Goal: Contribute content: Add original content to the website for others to see

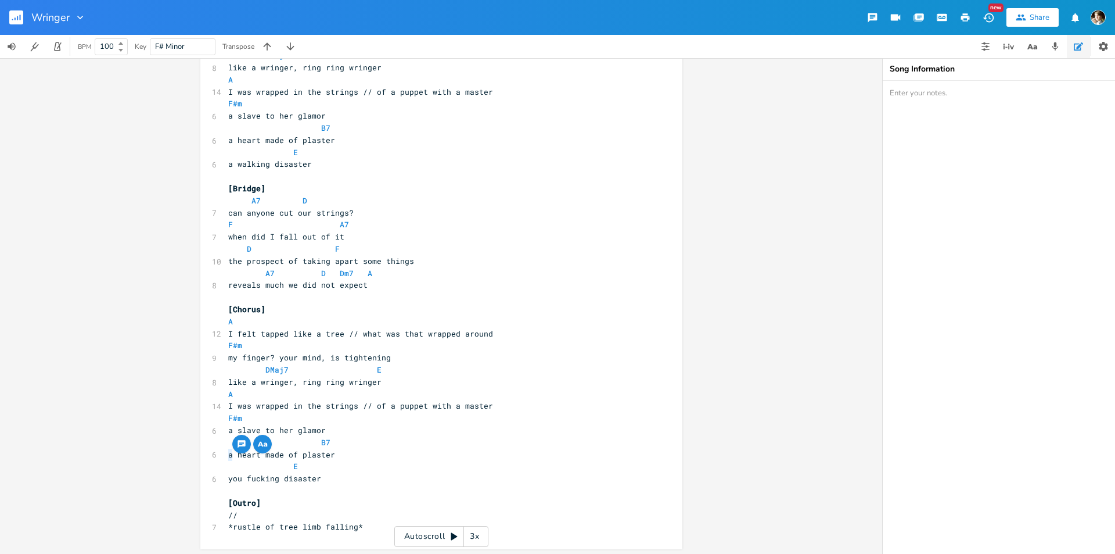
scroll to position [817, 0]
click at [420, 272] on pre "A7 D Dm7 A" at bounding box center [435, 271] width 419 height 12
click at [389, 289] on pre "​" at bounding box center [435, 295] width 419 height 12
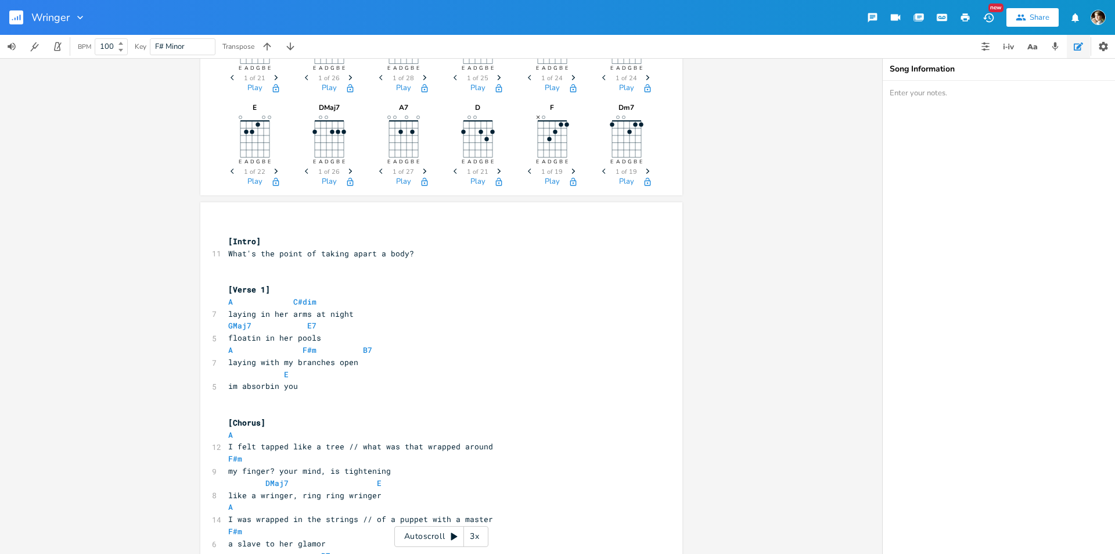
scroll to position [232, 0]
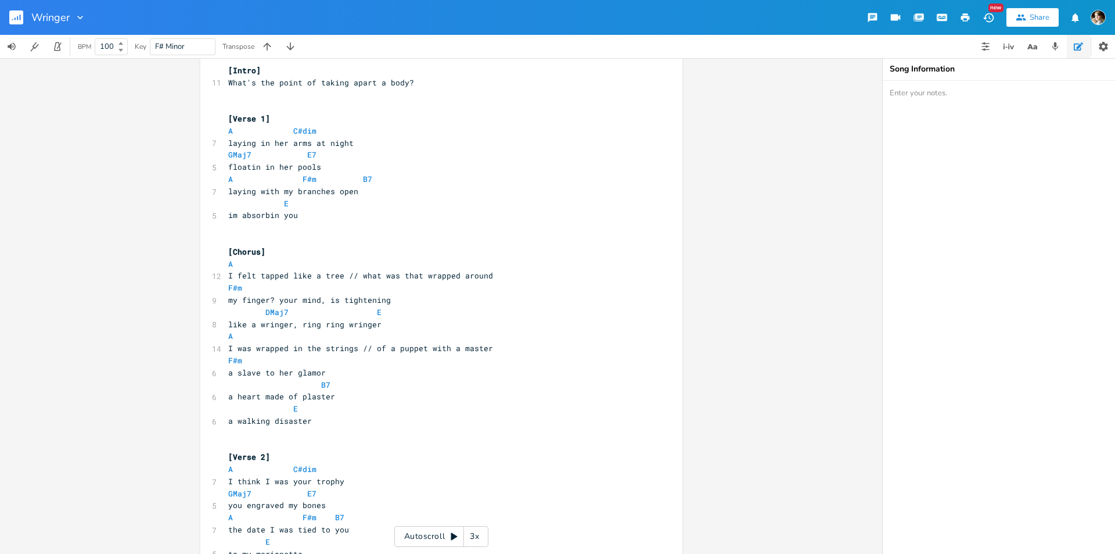
click at [295, 229] on pre "​" at bounding box center [435, 227] width 419 height 12
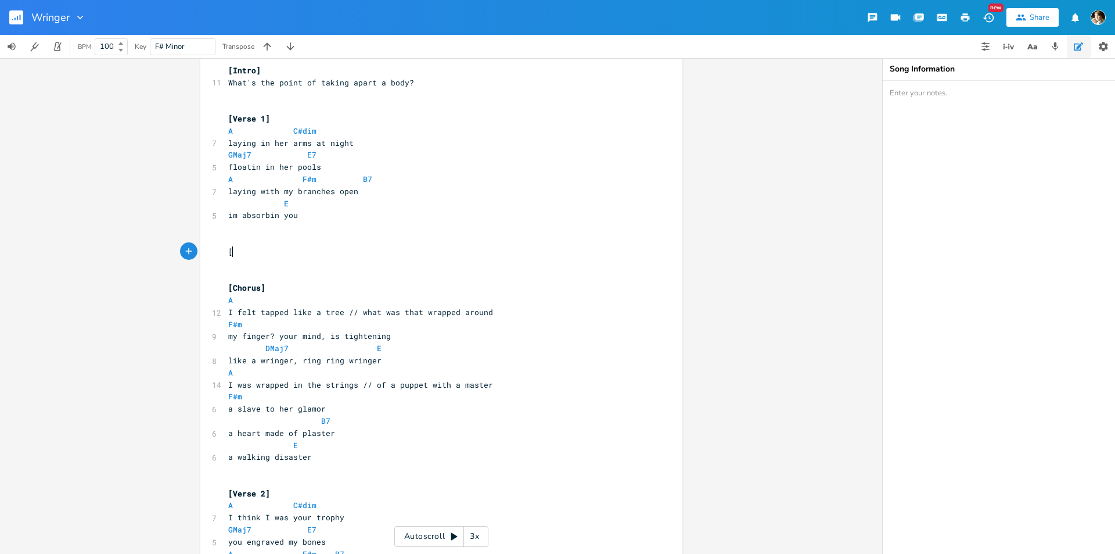
type textarea "[]"
type textarea "ca"
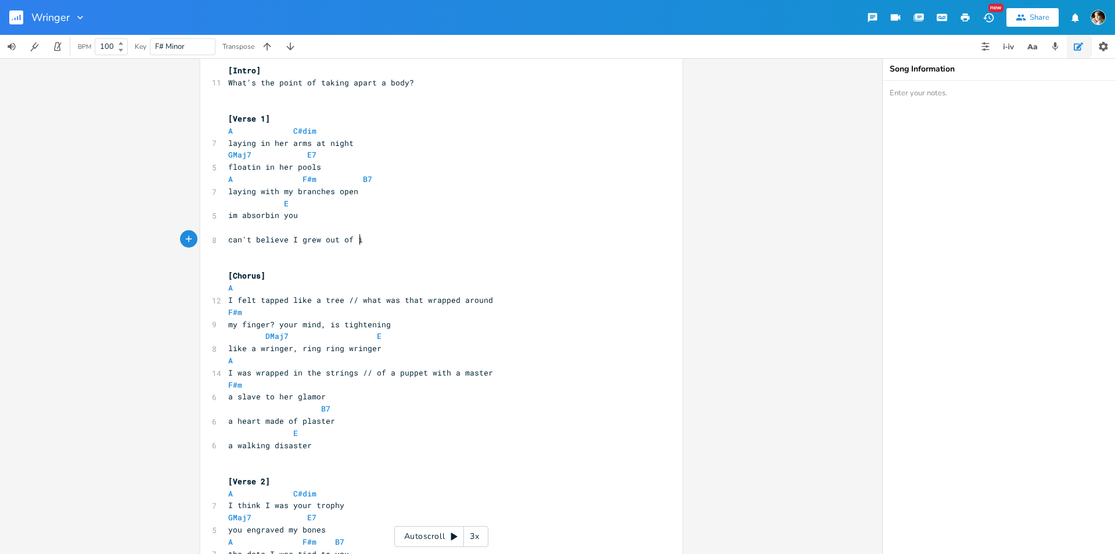
type textarea "can't believe I grew out of it"
drag, startPoint x: 374, startPoint y: 242, endPoint x: 222, endPoint y: 236, distance: 151.1
click at [226, 236] on pre "can't believe I grew out of it" at bounding box center [435, 240] width 419 height 12
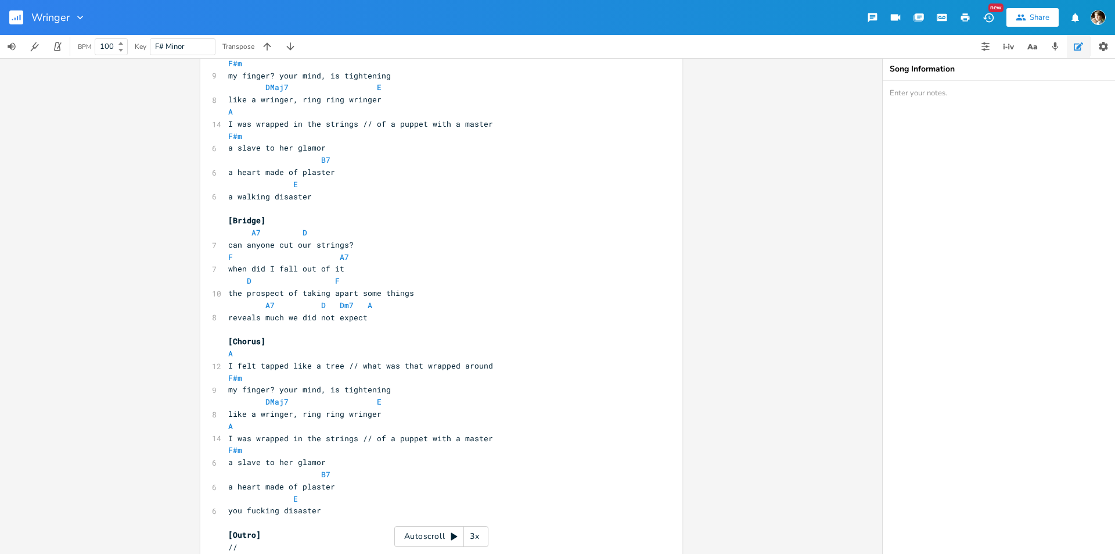
scroll to position [806, 0]
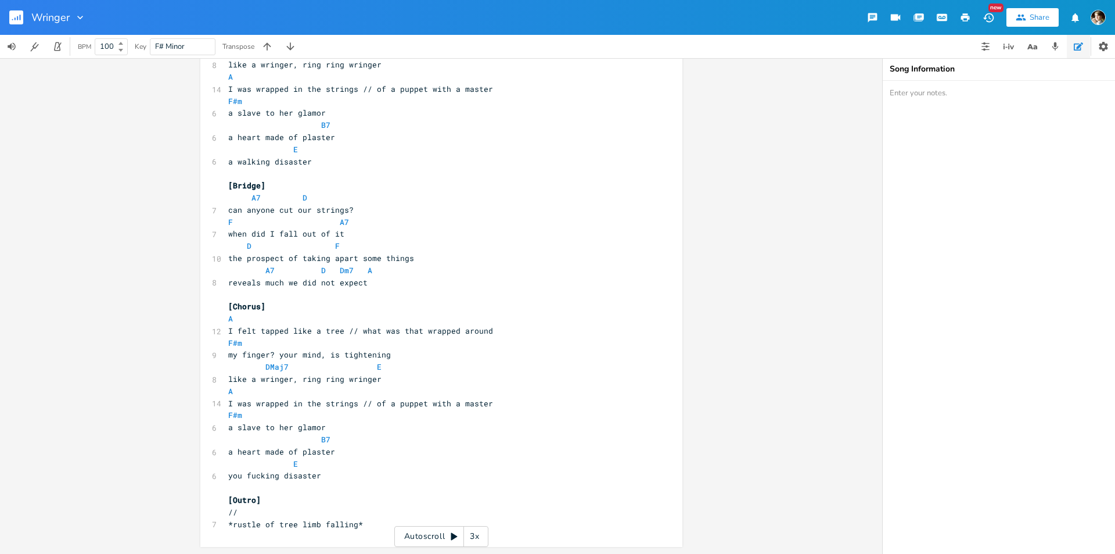
click at [361, 473] on pre "you fucking disaster" at bounding box center [435, 475] width 419 height 12
paste textarea "A I felt tapped like a tree // what was that wrapped around F#m my finger? your…"
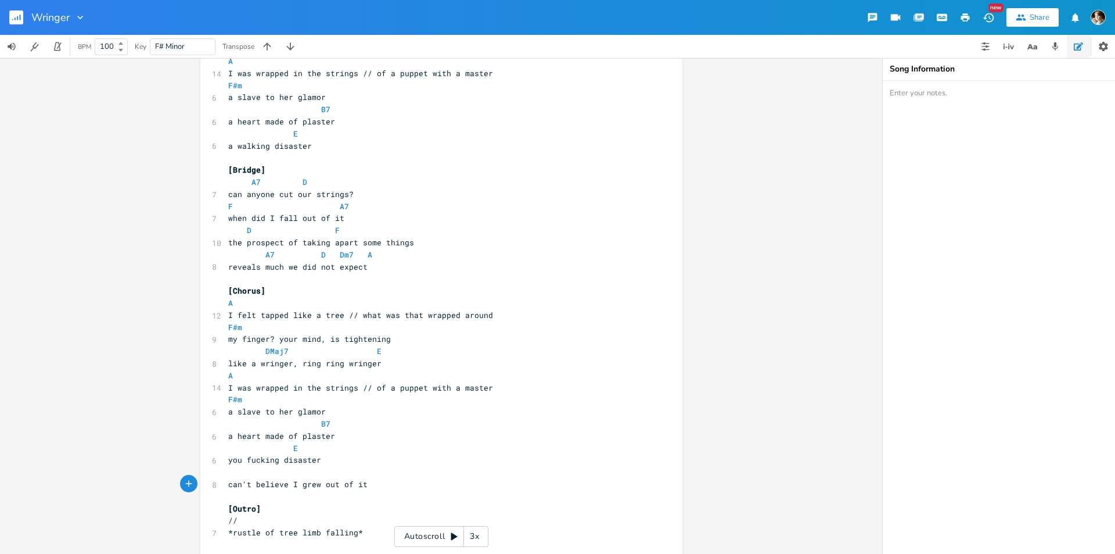
scroll to position [830, 0]
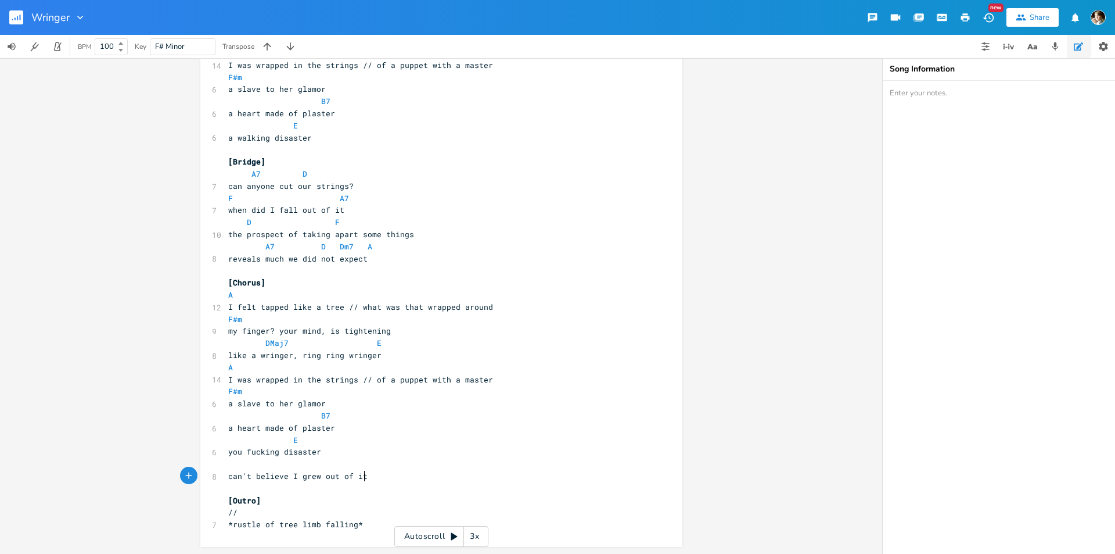
click at [341, 446] on pre "you fucking disaster" at bounding box center [435, 452] width 419 height 12
type textarea "A I felt tapped like a tree // what was that wrapped around F#m my finger? your…"
click at [228, 298] on span "A" at bounding box center [230, 294] width 5 height 11
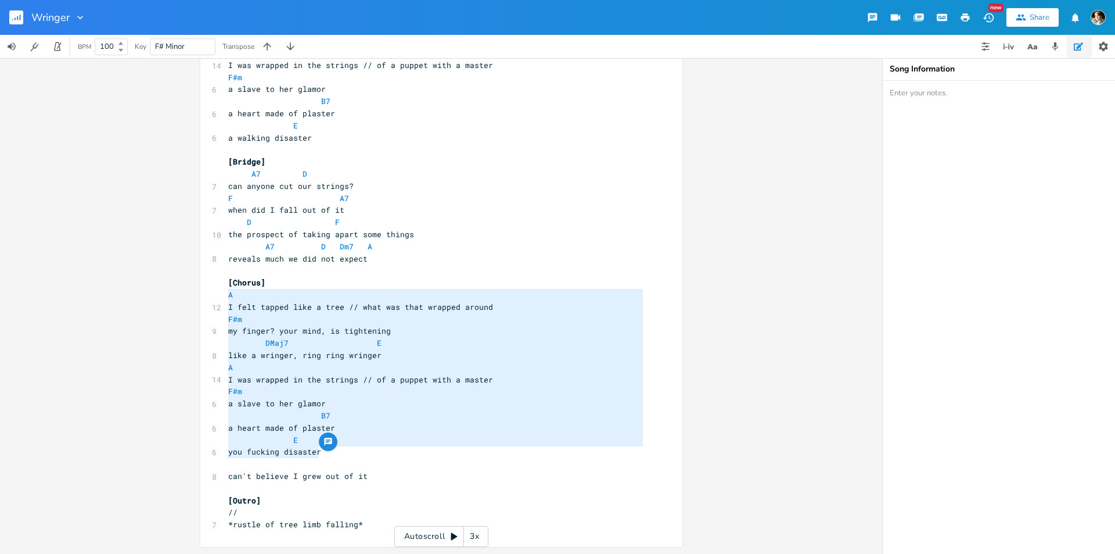
click at [380, 483] on pre "​" at bounding box center [435, 488] width 419 height 12
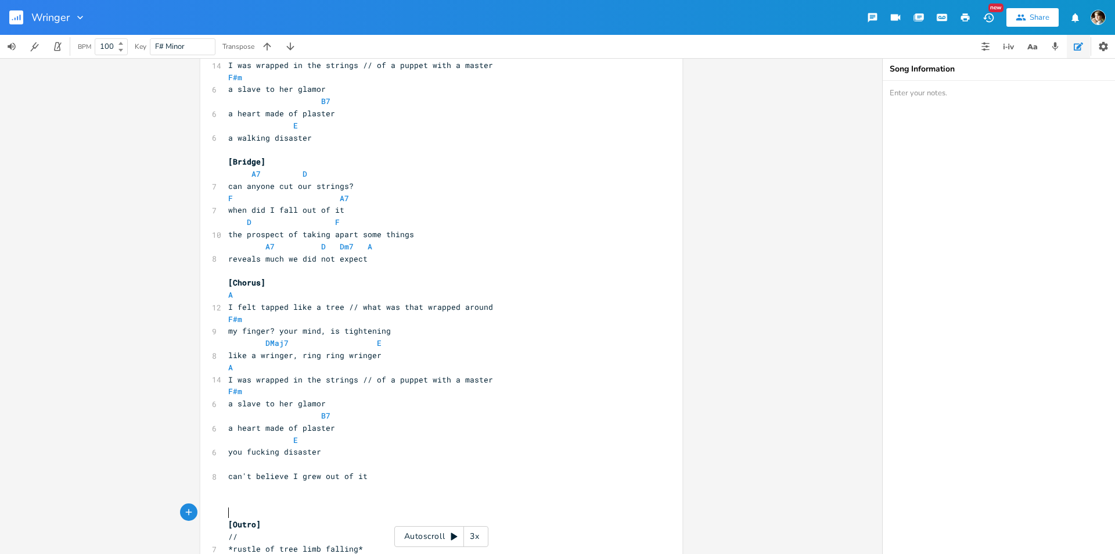
paste textarea "["
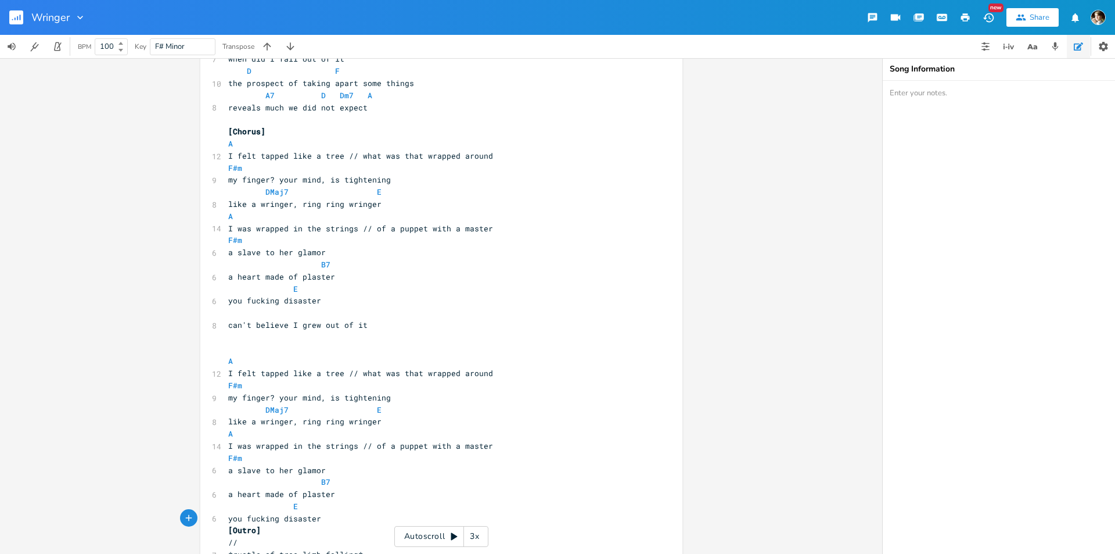
click at [259, 350] on pre "​" at bounding box center [435, 349] width 419 height 12
type textarea "[]"
type textarea "Chors"
type textarea "us"
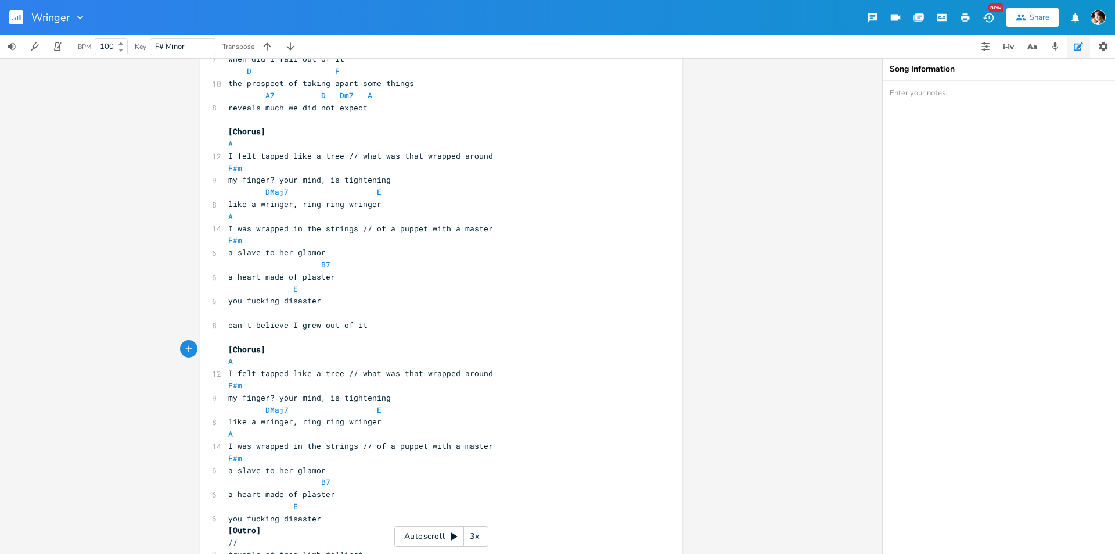
click at [251, 313] on pre "​" at bounding box center [435, 313] width 419 height 12
click at [297, 290] on pre "E" at bounding box center [435, 289] width 419 height 12
type textarea "7"
click at [372, 316] on pre "​" at bounding box center [435, 313] width 419 height 12
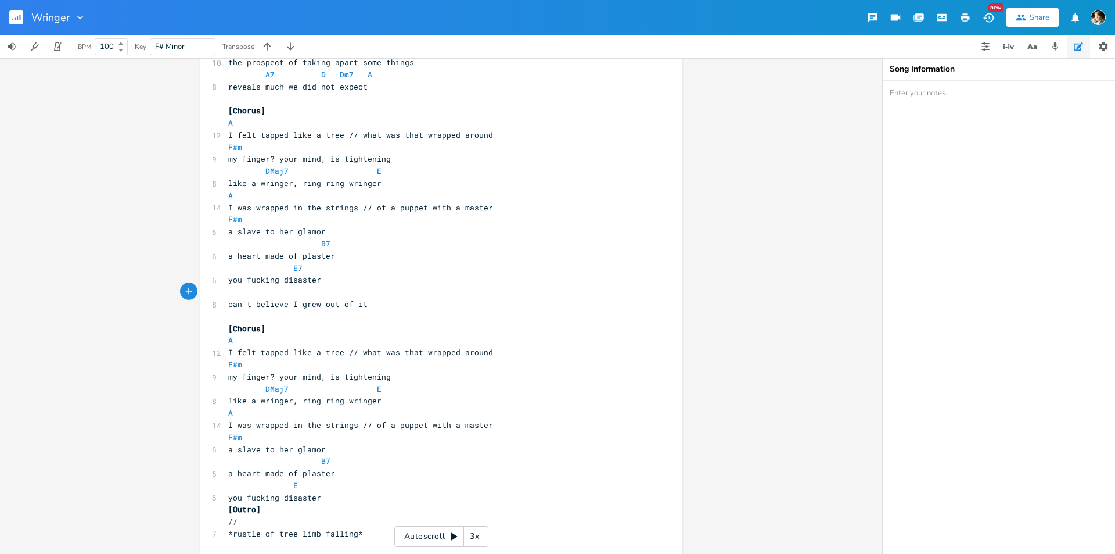
scroll to position [1011, 0]
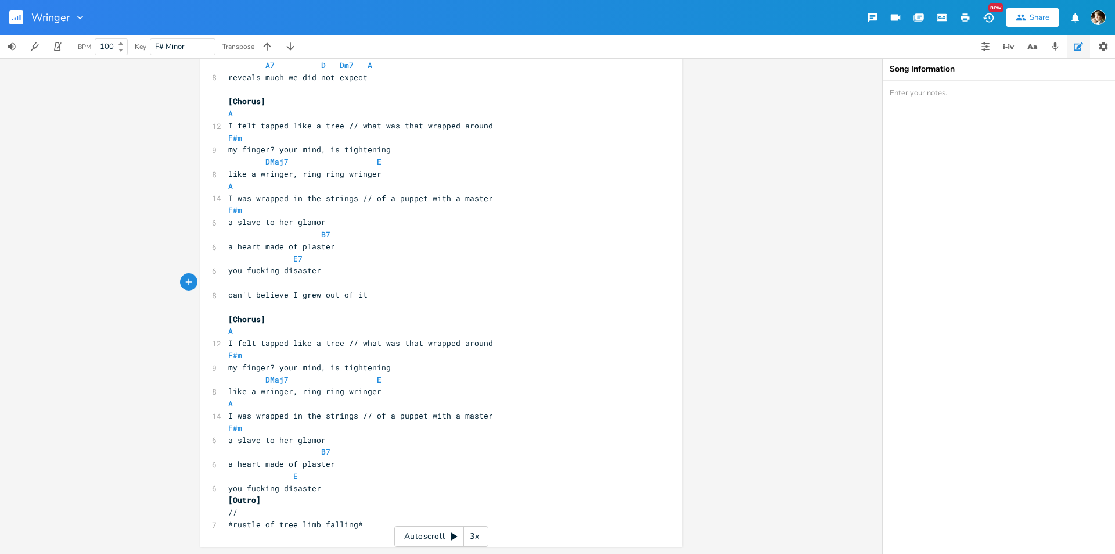
click at [343, 343] on span "I felt tapped like a tree // what was that wrapped around" at bounding box center [360, 343] width 265 height 10
type textarea "// what was that wrapped around"
click at [502, 347] on pre "I felt tapped like a tree // what was that wrapped around" at bounding box center [435, 343] width 419 height 12
click at [228, 367] on span "my finger? your mind, is tightening" at bounding box center [309, 367] width 163 height 10
click at [269, 368] on span "my finger? your mind, is tightening" at bounding box center [309, 367] width 163 height 10
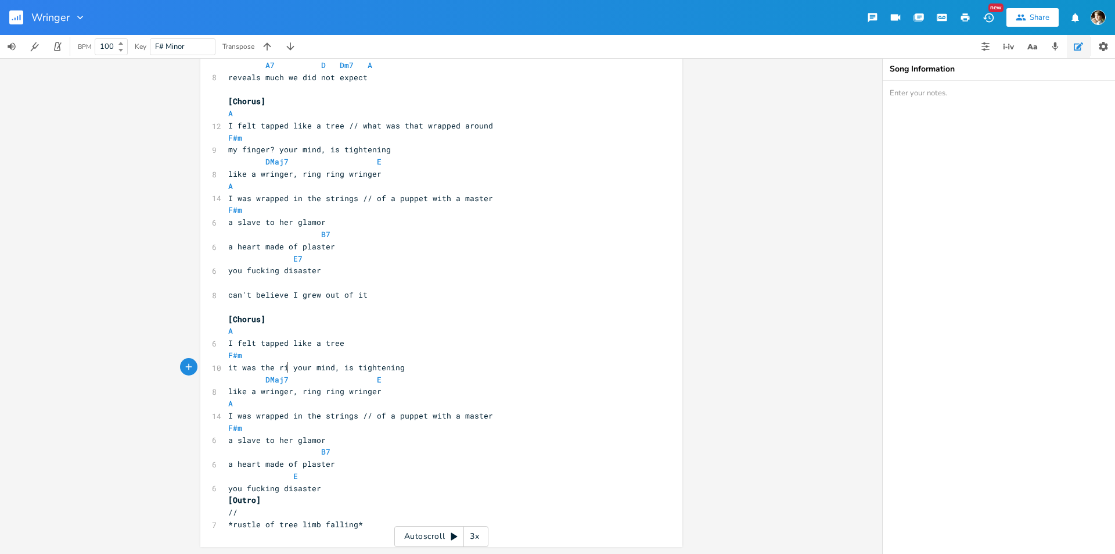
scroll to position [0, 49]
type textarea "it was the ring"
type textarea "your mind, is tightening"
type textarea "the ring your mind, is tightening"
click at [290, 366] on span "it was the ring your mind, is tightening" at bounding box center [321, 367] width 186 height 10
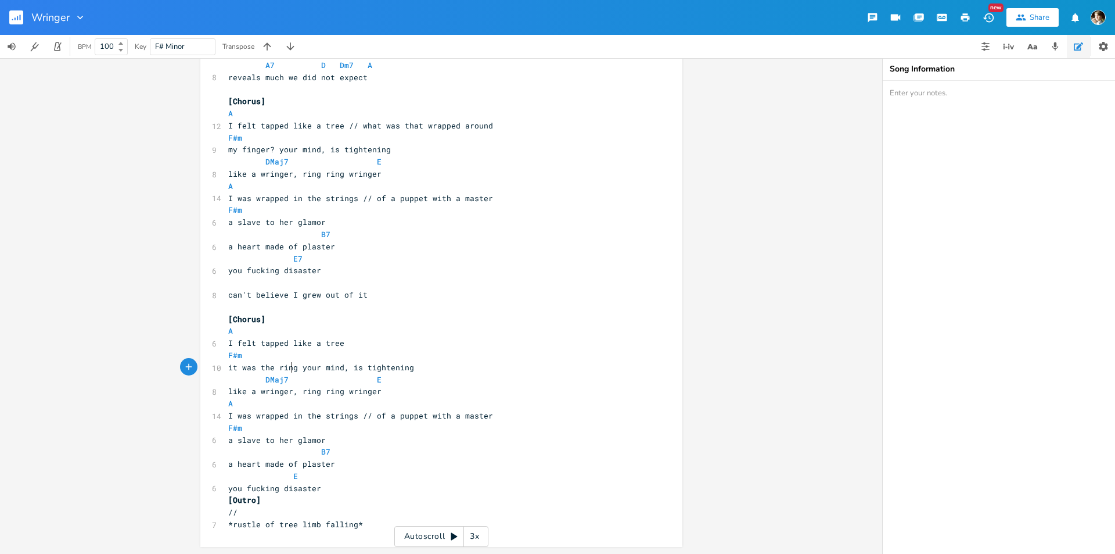
click at [298, 368] on span "it was the ring your mind, is tightening" at bounding box center [321, 367] width 186 height 10
type textarea "your mind, is"
click at [356, 369] on span "it was the ring your mind, is tightening" at bounding box center [321, 367] width 186 height 10
click at [317, 283] on pre "​" at bounding box center [435, 283] width 419 height 12
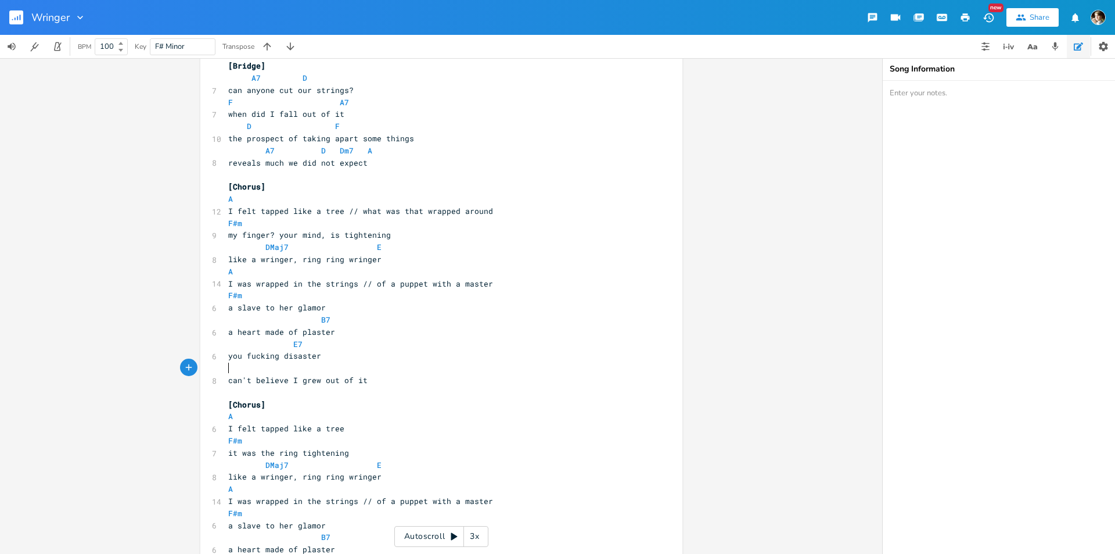
scroll to position [1011, 0]
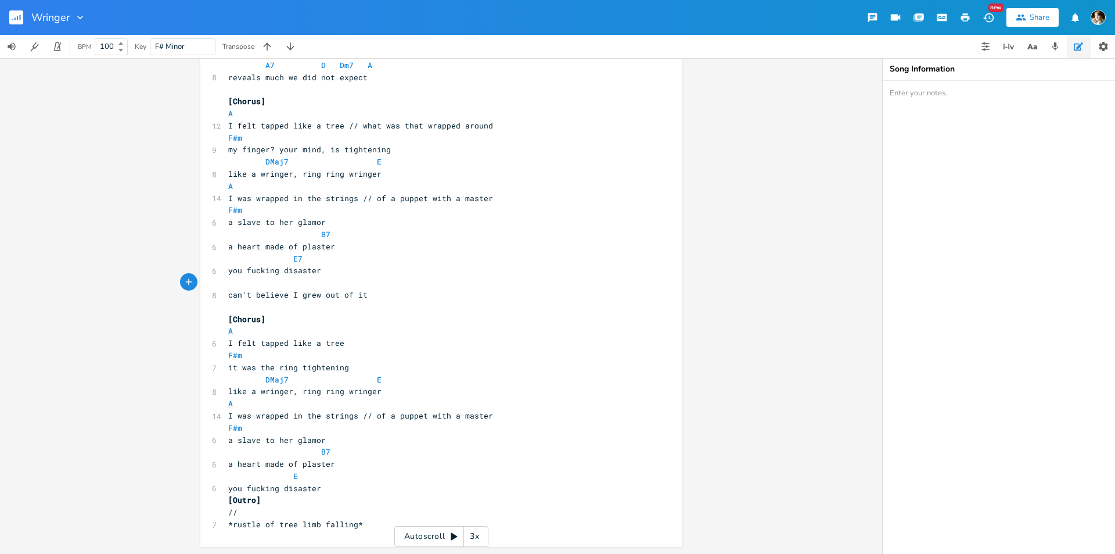
click at [353, 341] on pre "I felt tapped like a tree" at bounding box center [435, 343] width 419 height 12
click at [357, 368] on pre "it was the ring tightening" at bounding box center [435, 367] width 419 height 12
click at [359, 369] on pre "it was the ring tightening" at bounding box center [435, 367] width 419 height 12
click at [252, 391] on span "like a wringer, ring ring wringer" at bounding box center [304, 391] width 153 height 10
click at [298, 389] on span "like a wringer, ring ring wringer" at bounding box center [304, 391] width 153 height 10
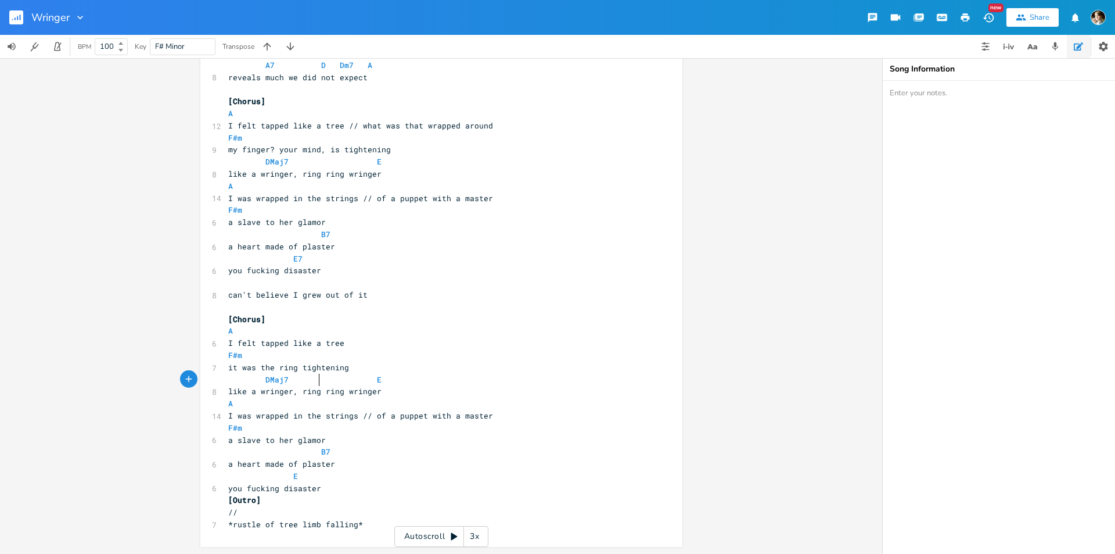
click at [321, 382] on span at bounding box center [330, 380] width 19 height 12
drag, startPoint x: 392, startPoint y: 367, endPoint x: 404, endPoint y: 371, distance: 12.9
click at [392, 367] on pre "it was the ring tightening" at bounding box center [435, 367] width 419 height 12
click at [351, 359] on pre "F#m" at bounding box center [435, 355] width 419 height 12
click at [372, 340] on pre "I felt tapped like a tree" at bounding box center [435, 343] width 419 height 12
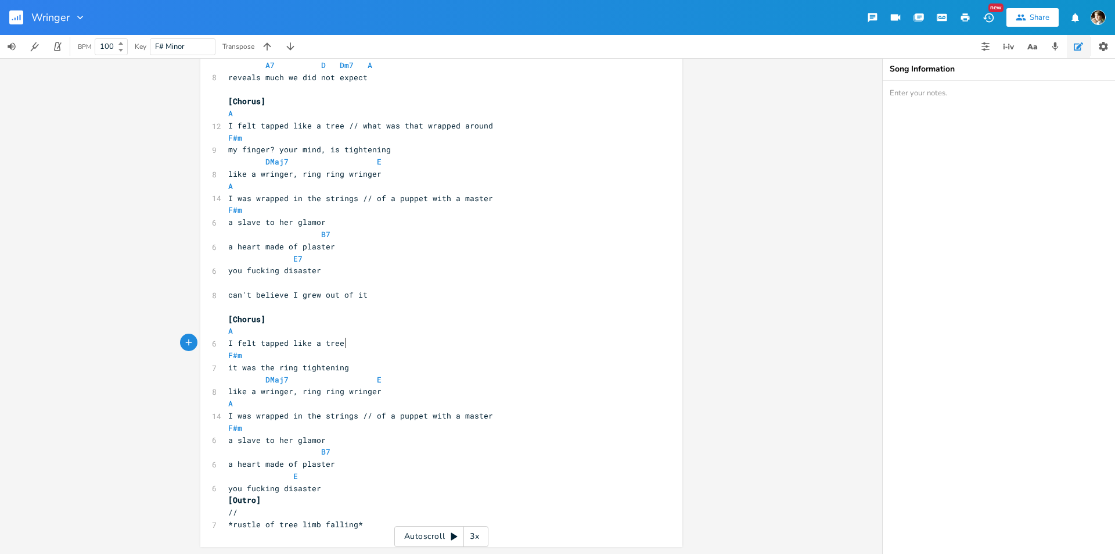
click at [343, 327] on pre "A" at bounding box center [435, 331] width 419 height 12
click at [288, 317] on pre "[Chorus]" at bounding box center [435, 319] width 419 height 12
click at [332, 482] on pre "you fucking disaster" at bounding box center [435, 488] width 419 height 12
click at [253, 428] on pre "F#m" at bounding box center [435, 428] width 419 height 12
click at [432, 393] on pre "like a wringer, ring ring wringer" at bounding box center [435, 391] width 419 height 12
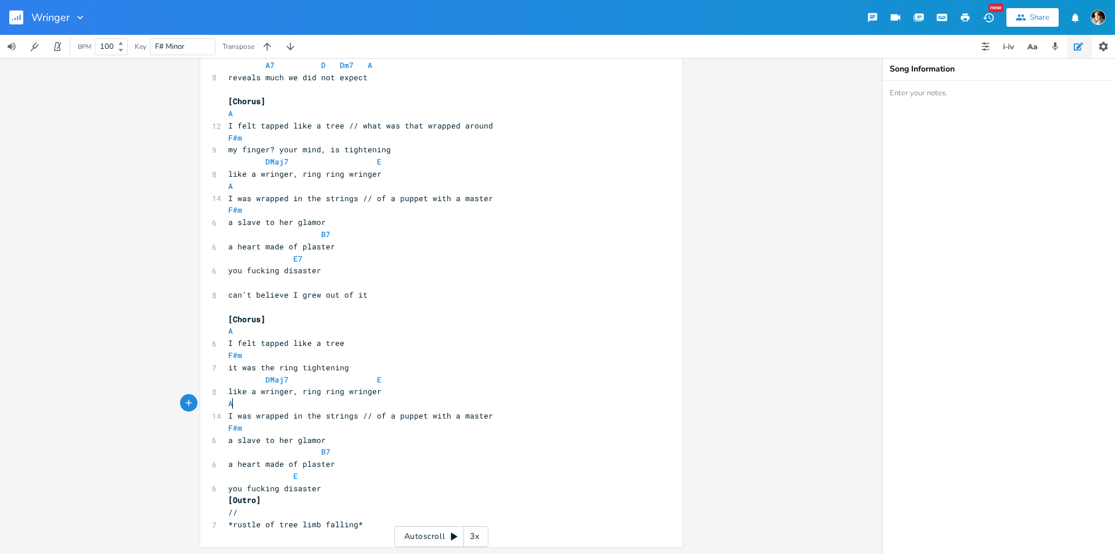
click at [436, 405] on pre "A" at bounding box center [435, 403] width 419 height 12
click at [356, 416] on span "I was wrapped in the strings // of a puppet with a master" at bounding box center [360, 415] width 265 height 10
type textarea "// of a puppet with a master"
click at [487, 417] on pre "I was wrapped in the strings // of a puppet with a master" at bounding box center [435, 416] width 419 height 12
click at [317, 439] on span "a slave to her glamor" at bounding box center [277, 440] width 98 height 10
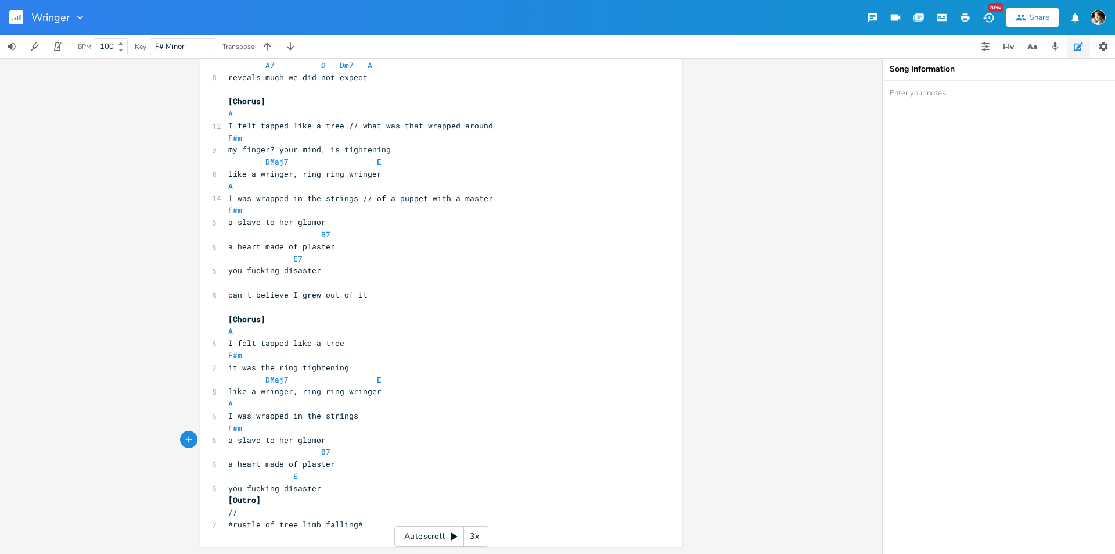
click at [321, 437] on span "a slave to her glamor" at bounding box center [277, 440] width 98 height 10
click at [228, 441] on span "a slave to her glamor" at bounding box center [277, 440] width 98 height 10
type textarea "a spider watching me"
